Goal: Information Seeking & Learning: Check status

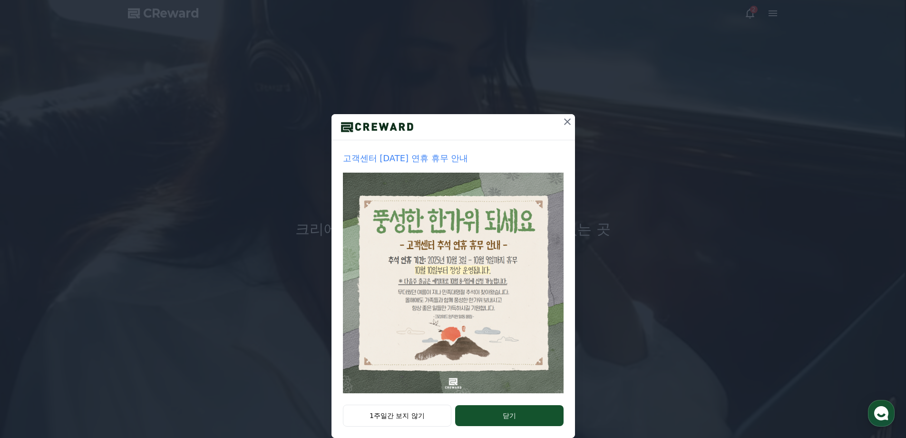
scroll to position [15, 0]
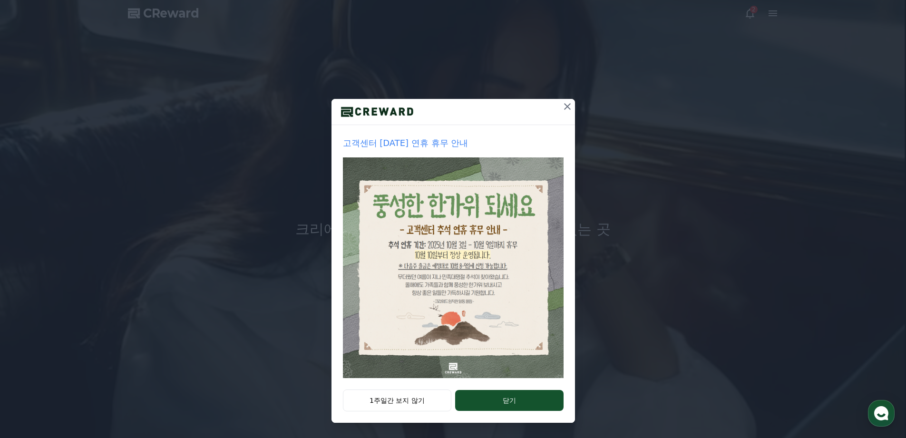
click at [562, 107] on icon at bounding box center [567, 106] width 11 height 11
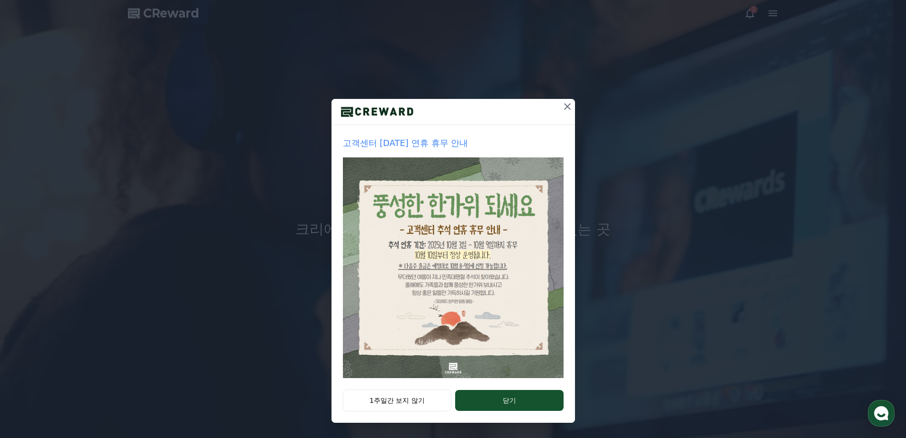
scroll to position [0, 0]
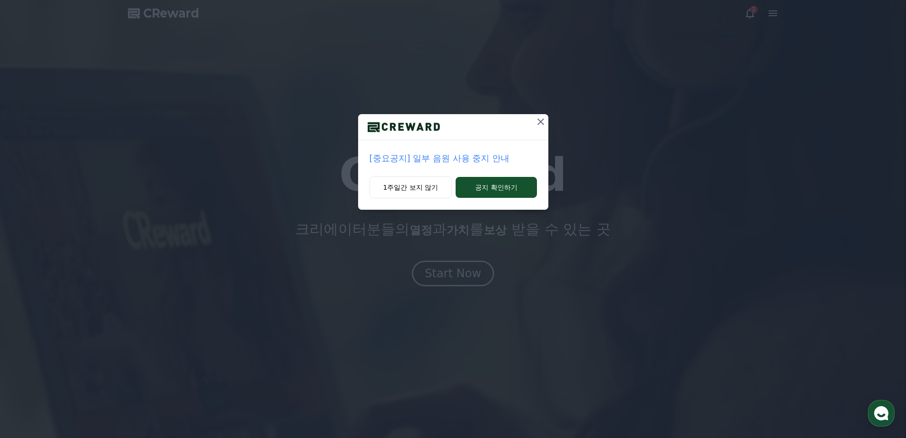
click at [472, 161] on p "[중요공지] 일부 음원 사용 중지 안내" at bounding box center [453, 158] width 167 height 13
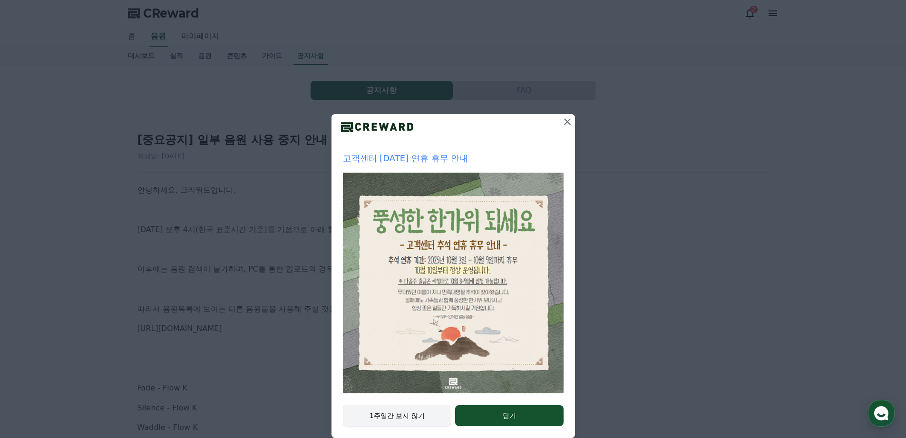
click at [375, 412] on button "1주일간 보지 않기" at bounding box center [397, 416] width 109 height 22
click at [376, 413] on button "1주일간 보지 않기" at bounding box center [397, 416] width 109 height 22
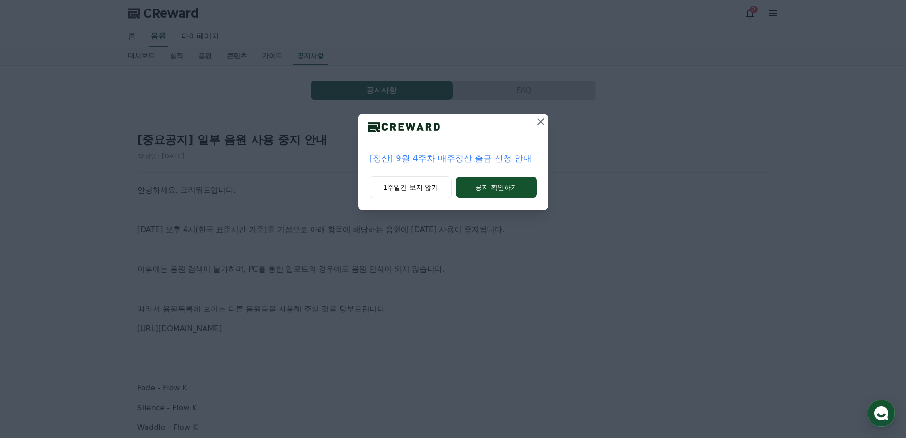
click at [541, 128] on button at bounding box center [540, 121] width 15 height 15
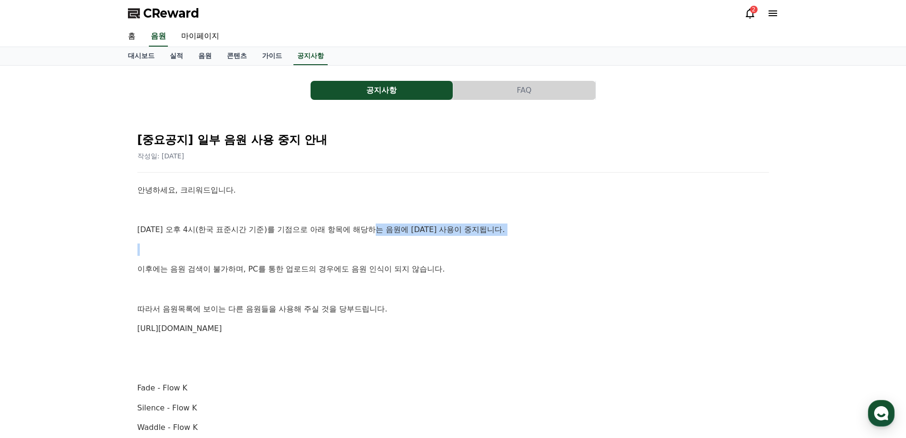
drag, startPoint x: 382, startPoint y: 228, endPoint x: 453, endPoint y: 258, distance: 77.4
click at [352, 271] on p "이후에는 음원 검색이 불가하며, PC를 통한 업로드의 경우에도 음원 인식이 되지 않습니다." at bounding box center [453, 269] width 632 height 12
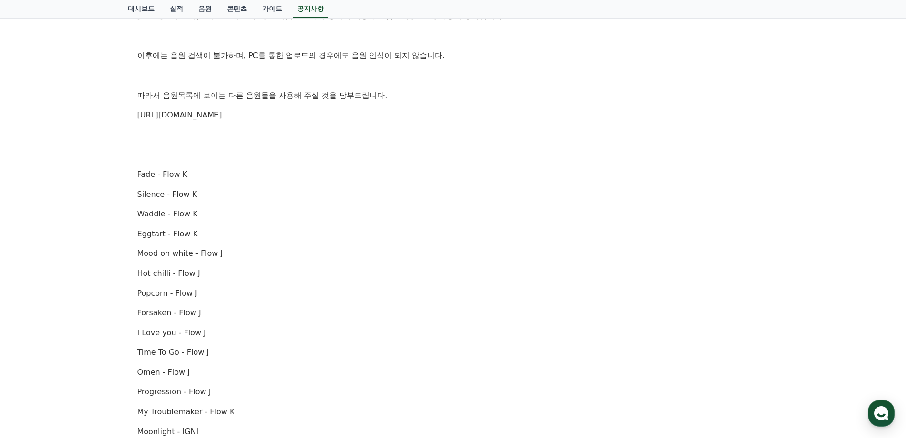
drag, startPoint x: 377, startPoint y: 310, endPoint x: 366, endPoint y: 391, distance: 81.6
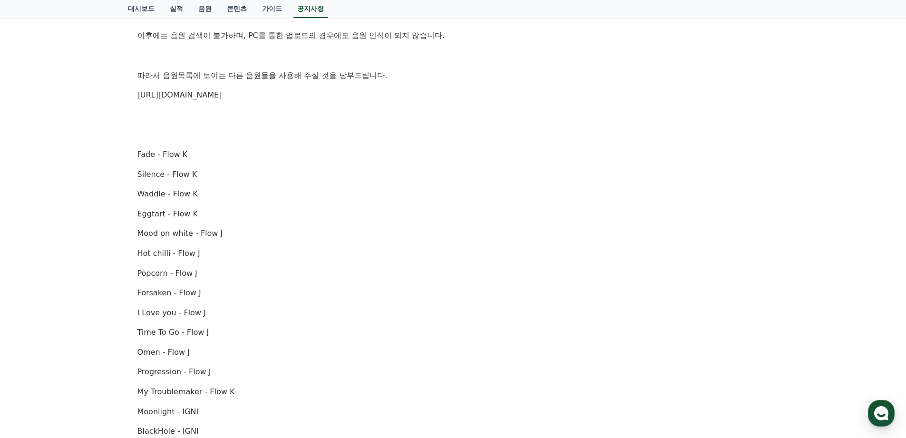
scroll to position [654, 0]
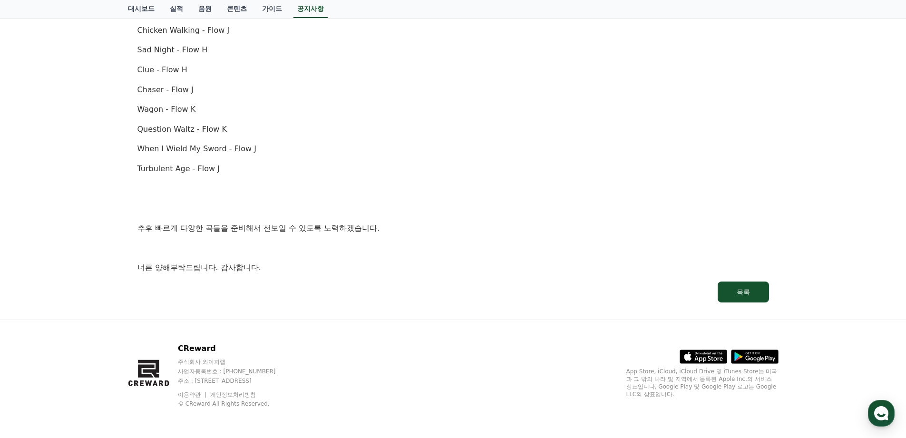
drag, startPoint x: 383, startPoint y: 271, endPoint x: 361, endPoint y: 400, distance: 130.7
drag, startPoint x: 364, startPoint y: 286, endPoint x: 402, endPoint y: 145, distance: 146.4
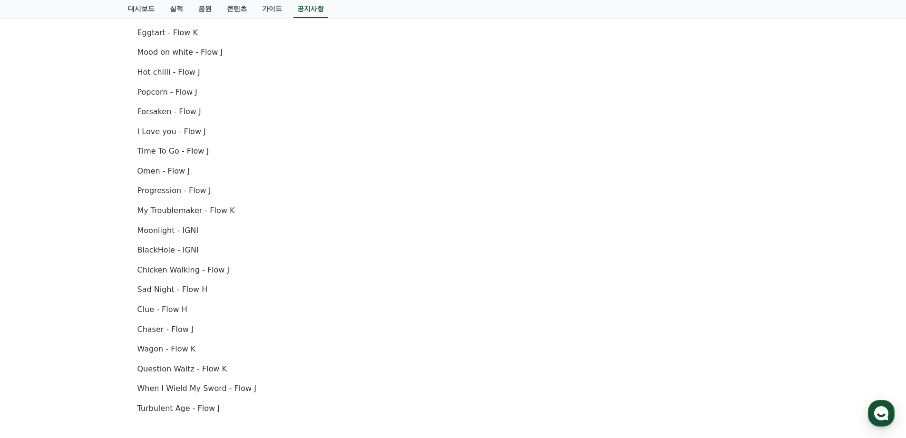
scroll to position [112, 0]
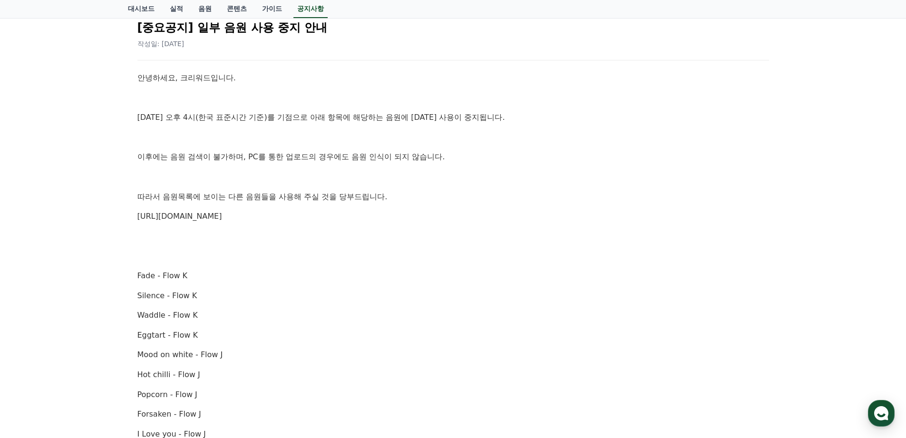
drag, startPoint x: 351, startPoint y: 234, endPoint x: 373, endPoint y: 107, distance: 128.5
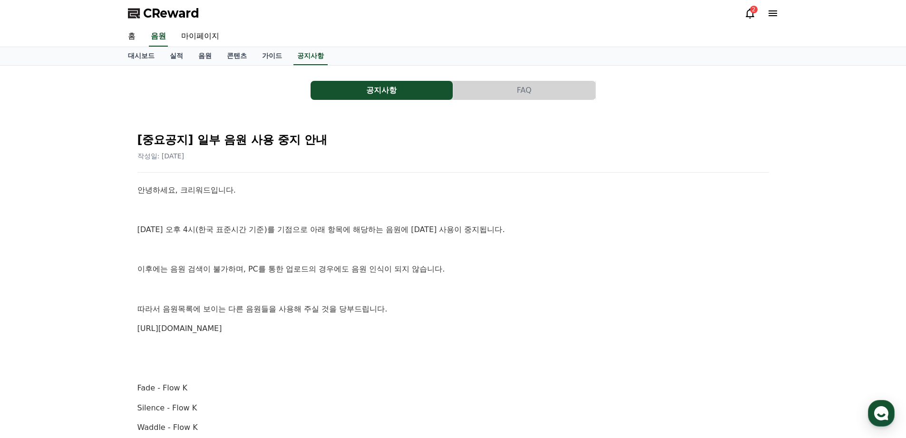
click at [755, 13] on div "2" at bounding box center [754, 10] width 8 height 8
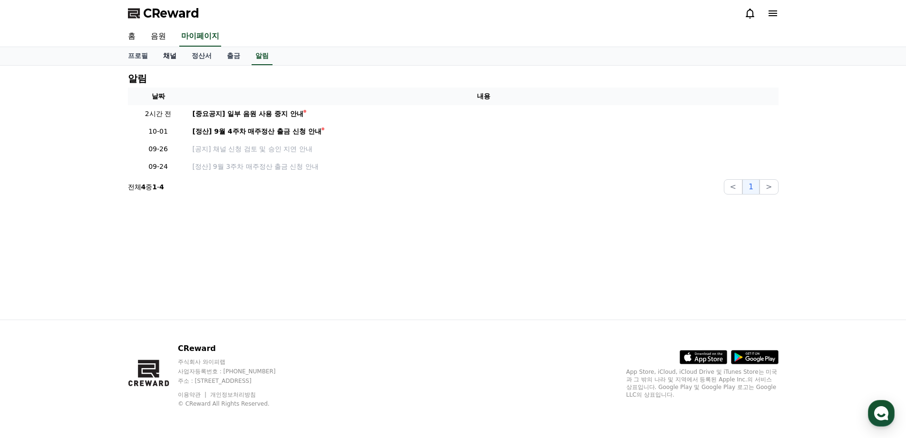
click at [170, 55] on link "채널" at bounding box center [170, 56] width 29 height 18
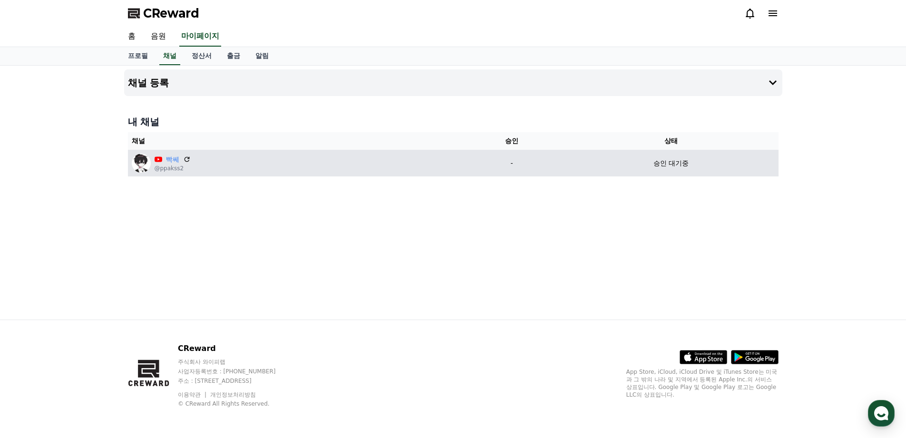
click at [691, 166] on div "승인 대기중" at bounding box center [671, 163] width 207 height 10
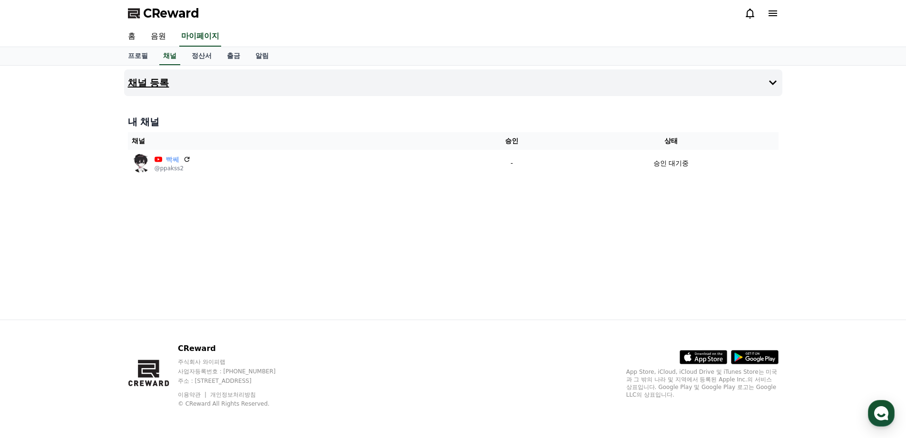
click at [439, 89] on button "채널 등록" at bounding box center [453, 82] width 658 height 27
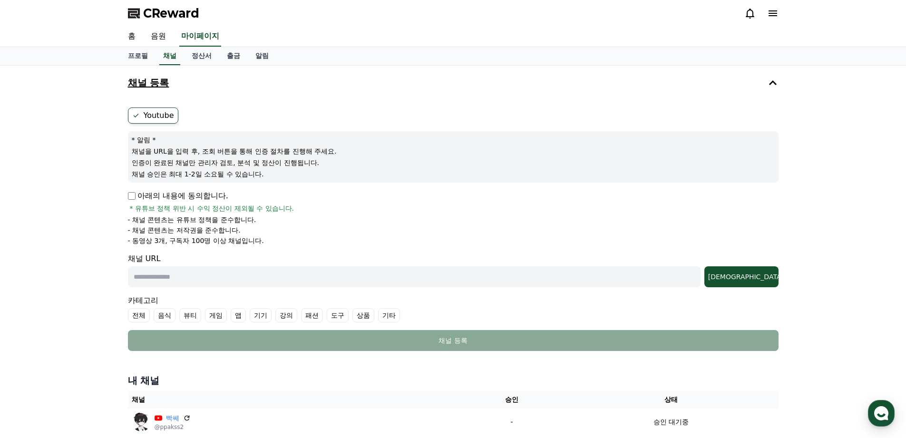
click at [439, 89] on button "채널 등록" at bounding box center [453, 82] width 658 height 27
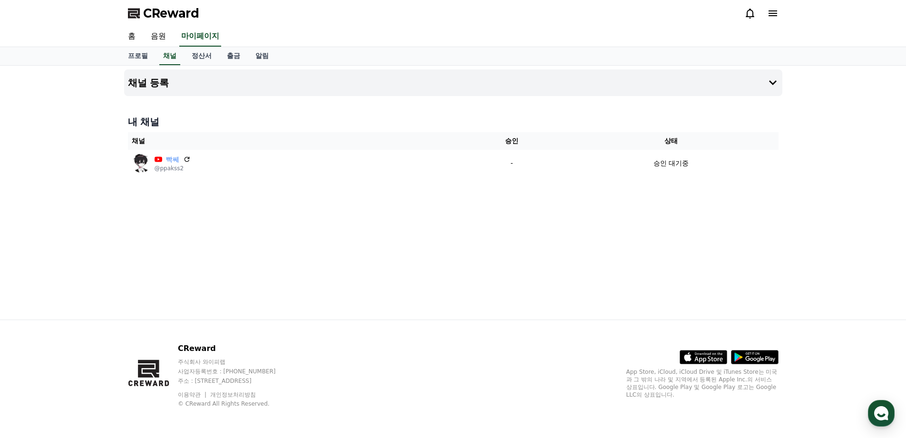
click at [767, 14] on icon at bounding box center [772, 13] width 11 height 11
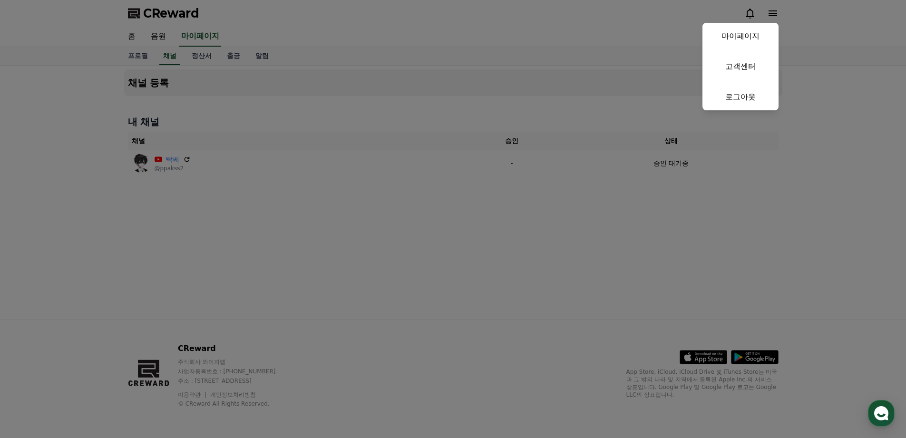
click at [751, 14] on button "close" at bounding box center [453, 219] width 906 height 438
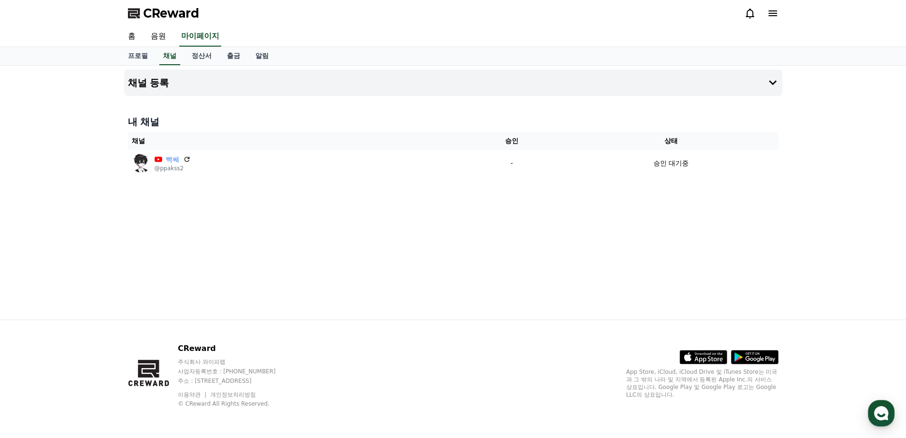
click at [751, 13] on icon at bounding box center [749, 13] width 11 height 11
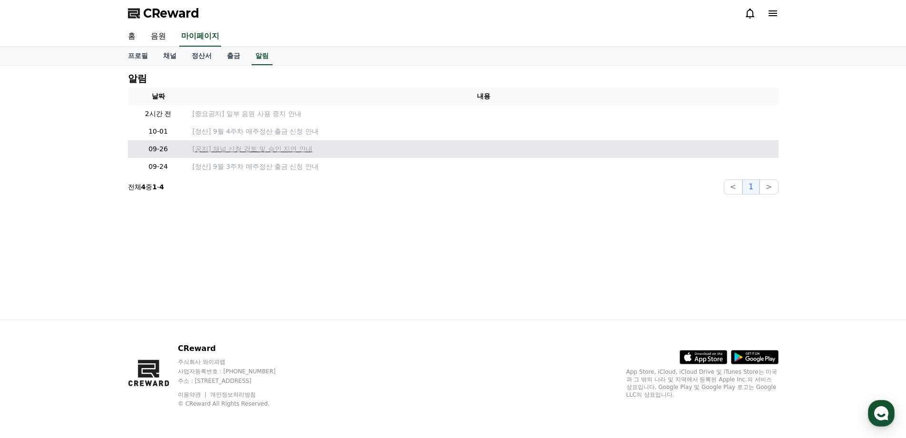
click at [267, 146] on p "[공지] 채널 신청 검토 및 승인 지연 안내" at bounding box center [484, 149] width 582 height 10
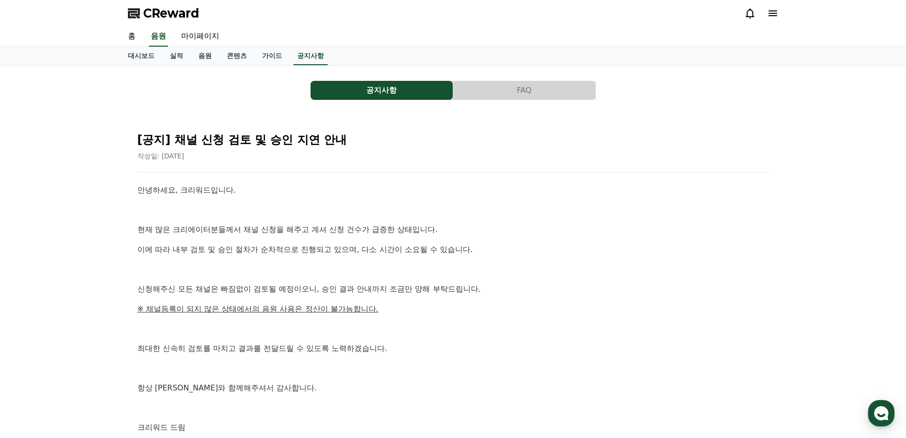
drag, startPoint x: 281, startPoint y: 148, endPoint x: 281, endPoint y: 140, distance: 7.6
